Goal: Navigation & Orientation: Go to known website

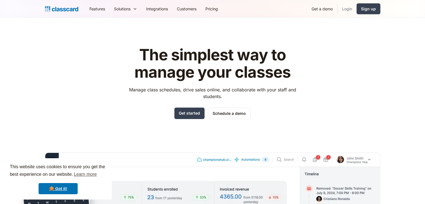
click at [348, 6] on link "Login" at bounding box center [346, 9] width 19 height 13
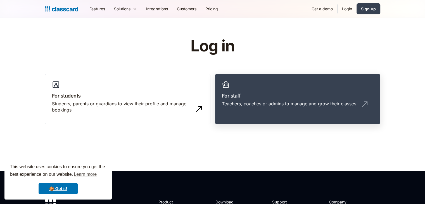
click at [298, 103] on div "Teachers, coaches or admins to manage and grow their classes" at bounding box center [289, 104] width 134 height 6
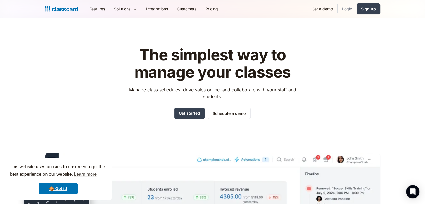
click at [347, 12] on link "Login" at bounding box center [346, 9] width 19 height 13
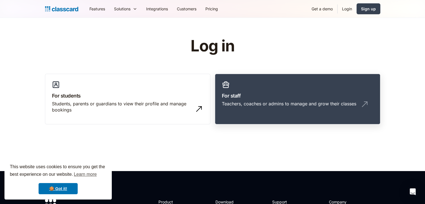
click at [246, 88] on link "For staff Teachers, coaches or admins to manage and grow their classes" at bounding box center [297, 99] width 165 height 51
